Goal: Information Seeking & Learning: Find specific fact

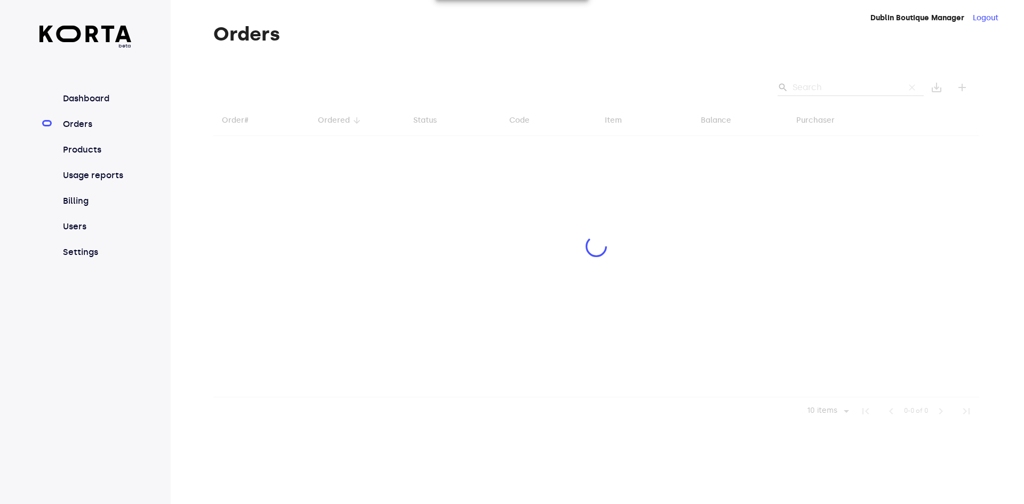
click at [829, 93] on div at bounding box center [596, 247] width 766 height 355
click at [840, 91] on div at bounding box center [596, 247] width 766 height 355
click at [848, 92] on div at bounding box center [596, 247] width 766 height 355
click at [848, 89] on div at bounding box center [596, 247] width 766 height 355
click at [848, 90] on div at bounding box center [596, 247] width 766 height 355
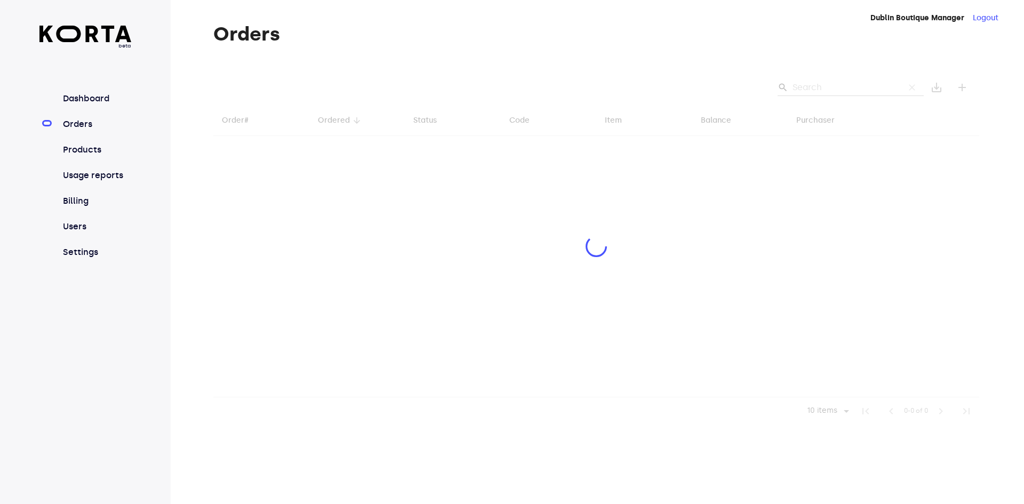
click at [849, 86] on div at bounding box center [596, 247] width 766 height 355
click at [863, 87] on div at bounding box center [596, 247] width 766 height 355
click at [871, 89] on div at bounding box center [596, 247] width 766 height 355
click at [843, 91] on div at bounding box center [596, 247] width 766 height 355
click at [845, 93] on div at bounding box center [596, 247] width 766 height 355
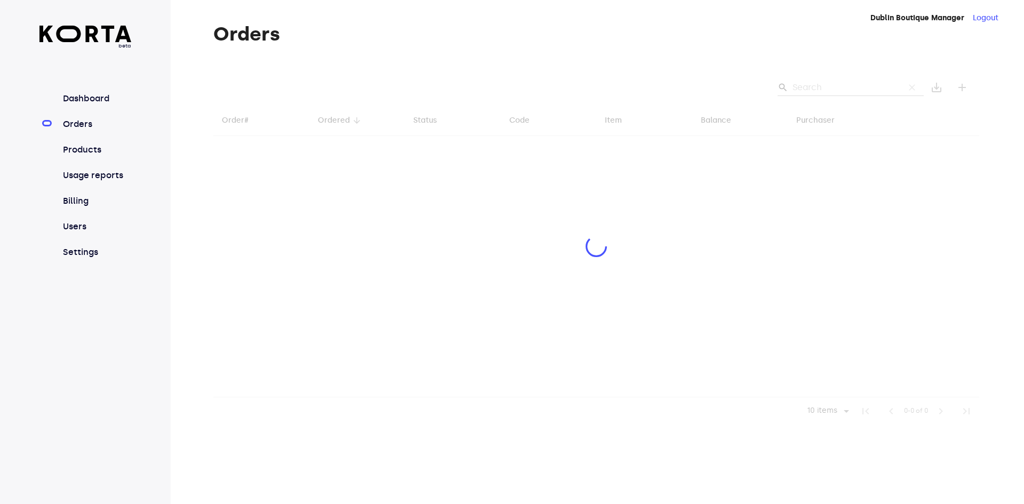
click at [855, 94] on div at bounding box center [596, 247] width 766 height 355
click at [846, 97] on div at bounding box center [596, 247] width 766 height 355
click at [843, 95] on div at bounding box center [596, 247] width 766 height 355
click at [845, 92] on div at bounding box center [596, 247] width 766 height 355
click at [849, 91] on div at bounding box center [596, 247] width 766 height 355
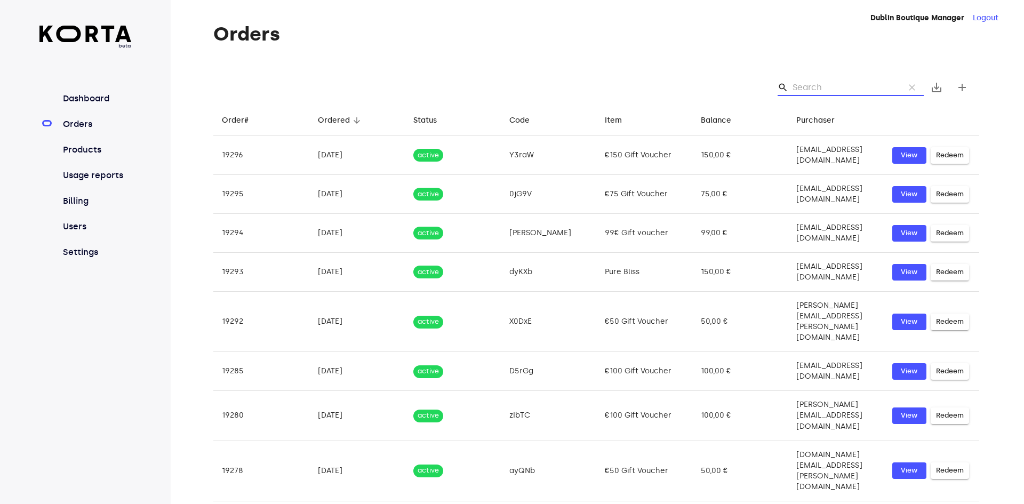
click at [848, 90] on input "Search" at bounding box center [843, 87] width 103 height 17
click at [848, 89] on input "Search" at bounding box center [843, 87] width 103 height 17
click at [848, 90] on input "Search" at bounding box center [843, 87] width 103 height 17
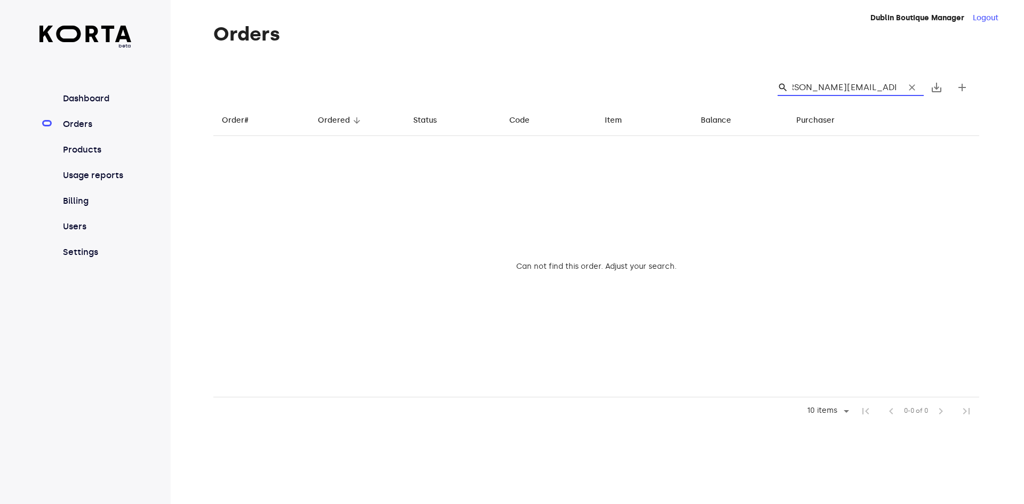
type input "[PERSON_NAME][EMAIL_ADDRESS][DOMAIN_NAME]"
click at [907, 80] on button "clear" at bounding box center [911, 87] width 23 height 23
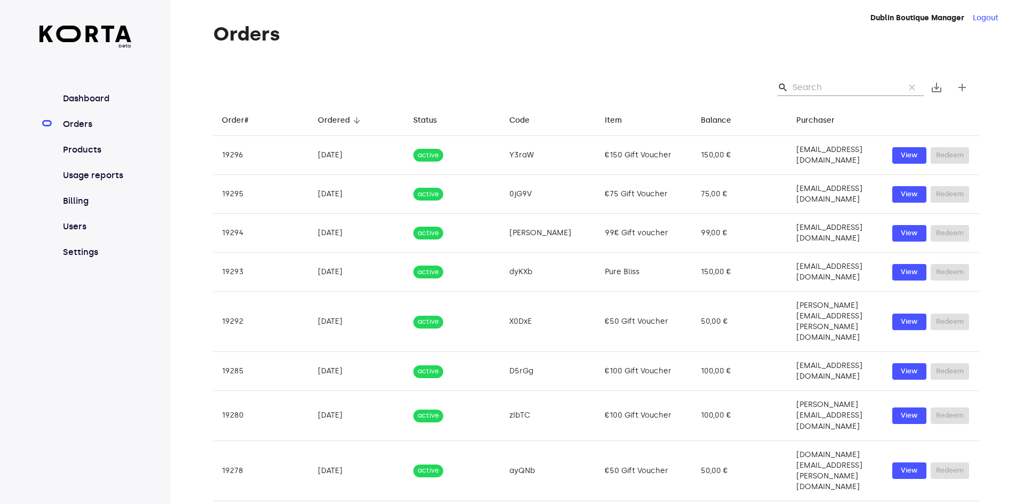
click at [835, 88] on input "Search" at bounding box center [843, 87] width 103 height 17
type input "p"
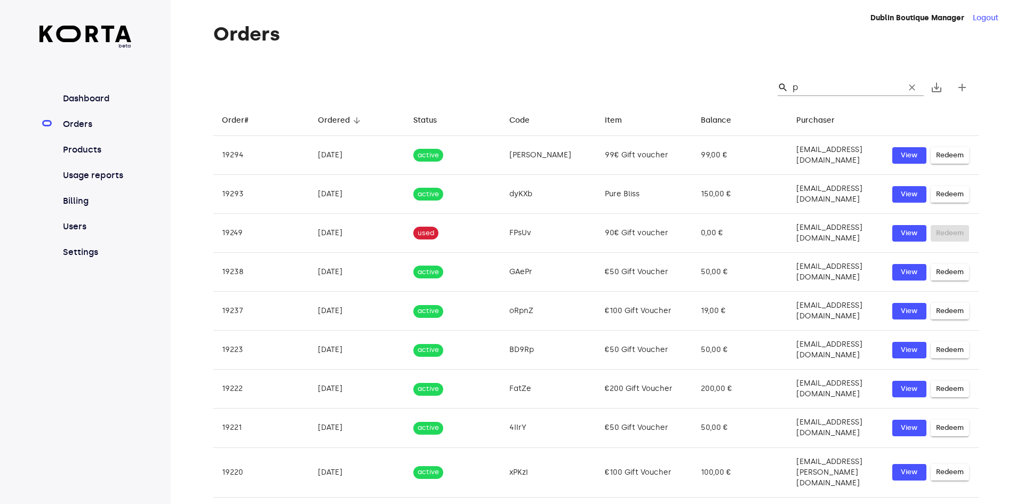
click at [828, 86] on input "p" at bounding box center [843, 87] width 103 height 17
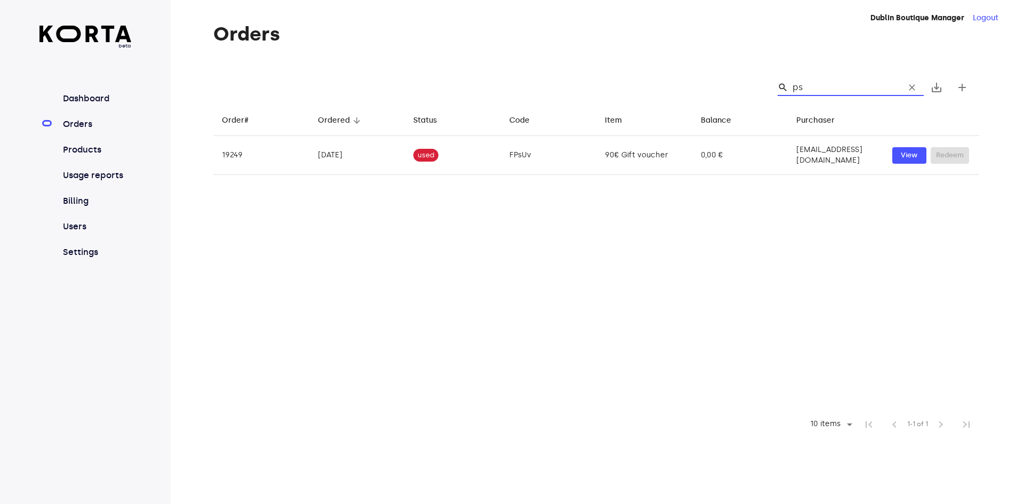
type input "p"
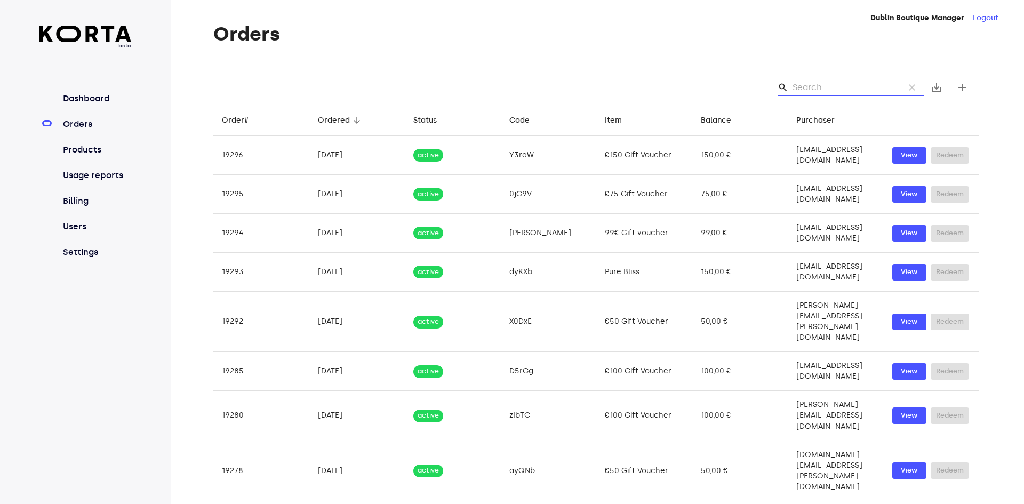
click at [868, 86] on input "Search" at bounding box center [843, 87] width 103 height 17
paste input "[PERSON_NAME]"
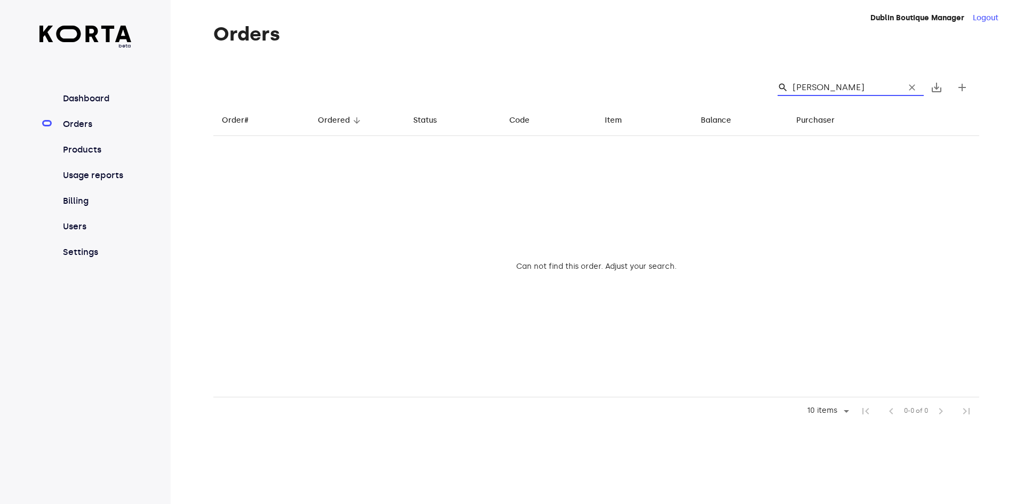
type input "[PERSON_NAME]"
click at [906, 88] on button "clear" at bounding box center [911, 87] width 23 height 23
